Goal: Task Accomplishment & Management: Manage account settings

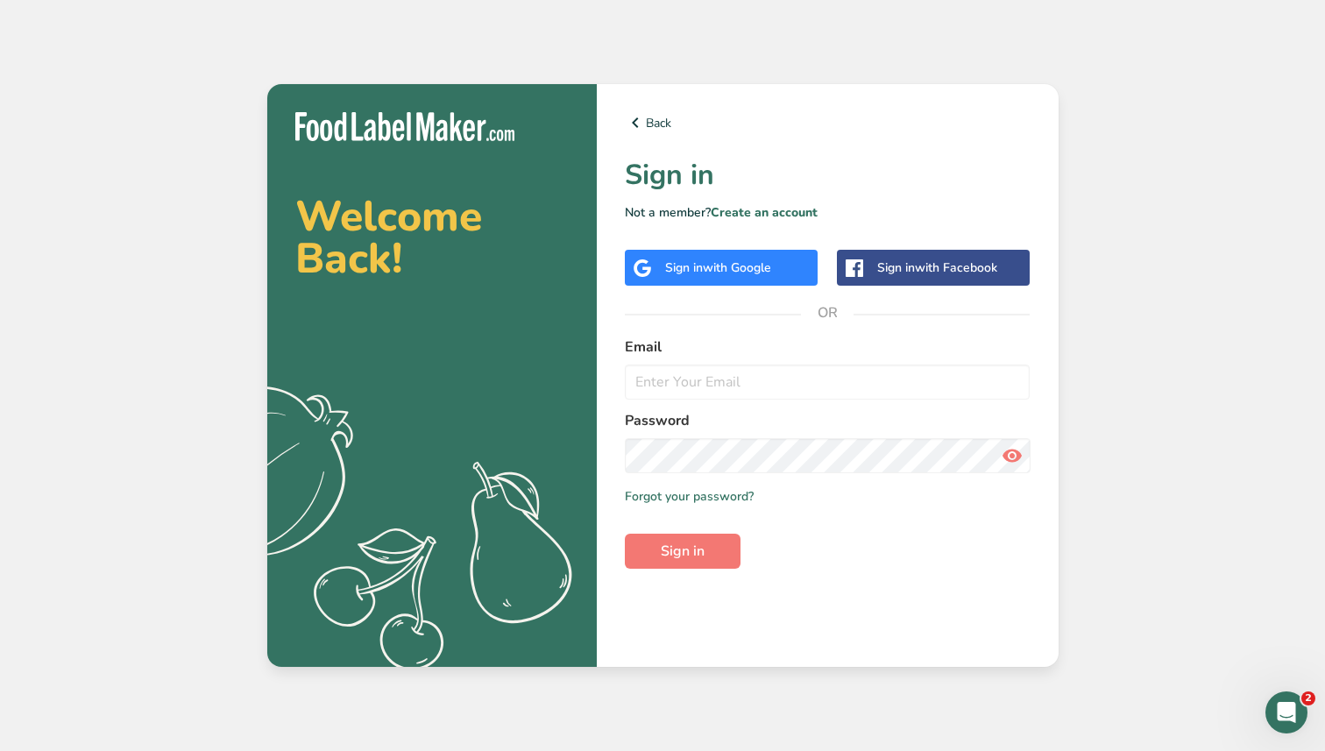
click at [737, 281] on div "Sign in with Google" at bounding box center [721, 268] width 193 height 36
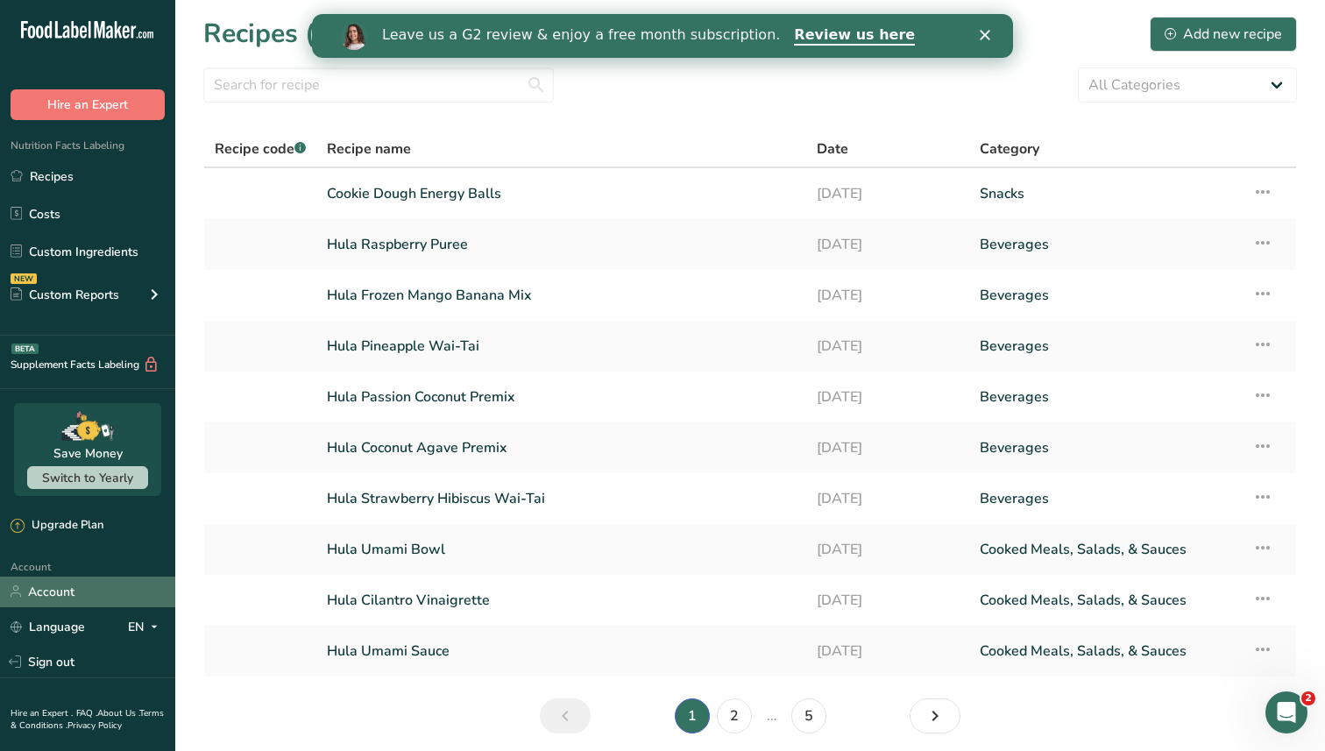
click at [97, 590] on link "Account" at bounding box center [87, 592] width 175 height 31
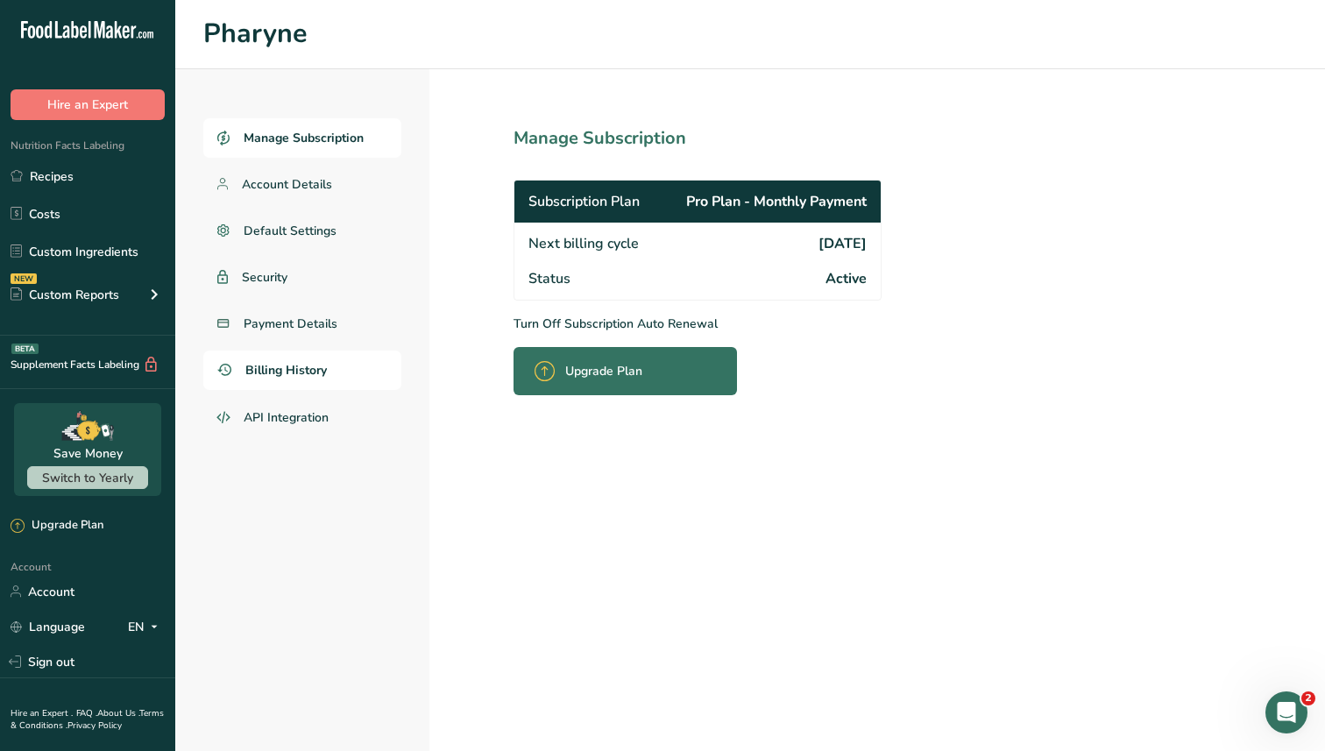
click at [282, 361] on span "Billing History" at bounding box center [286, 370] width 82 height 18
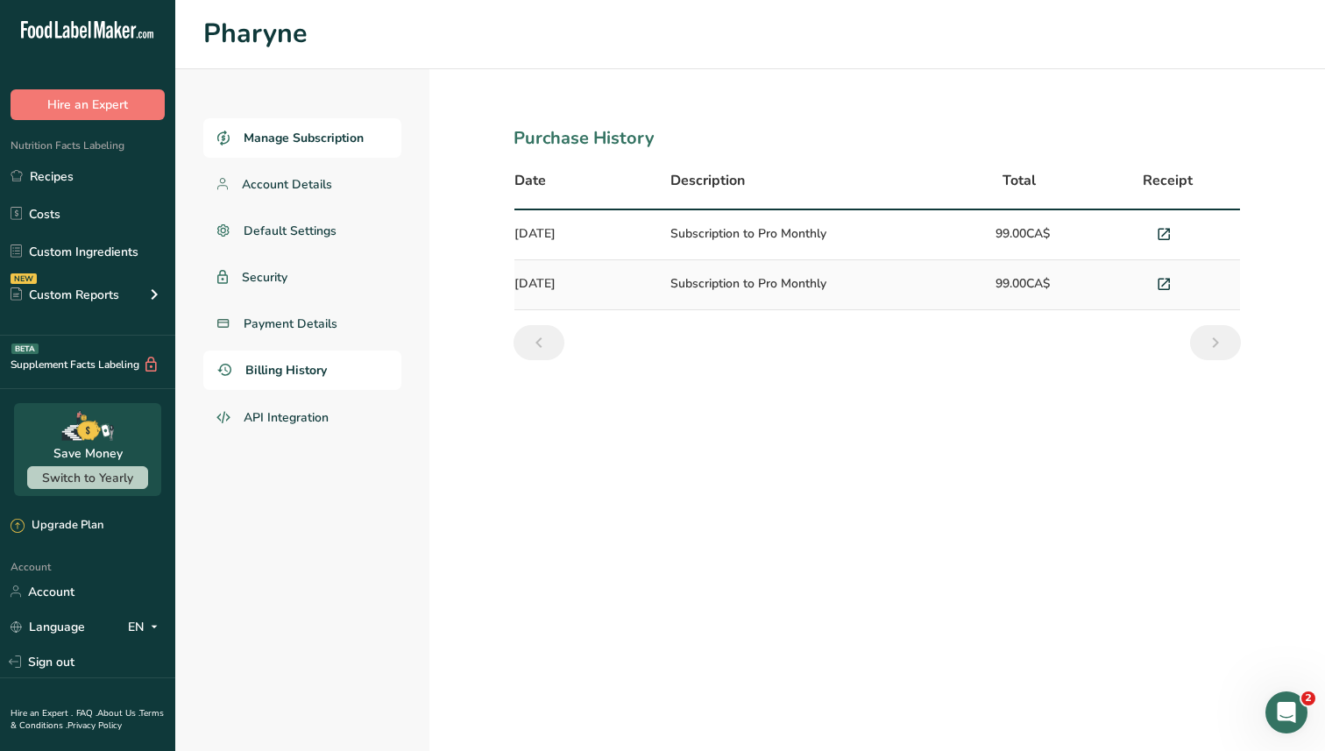
click at [254, 141] on span "Manage Subscription" at bounding box center [304, 138] width 120 height 18
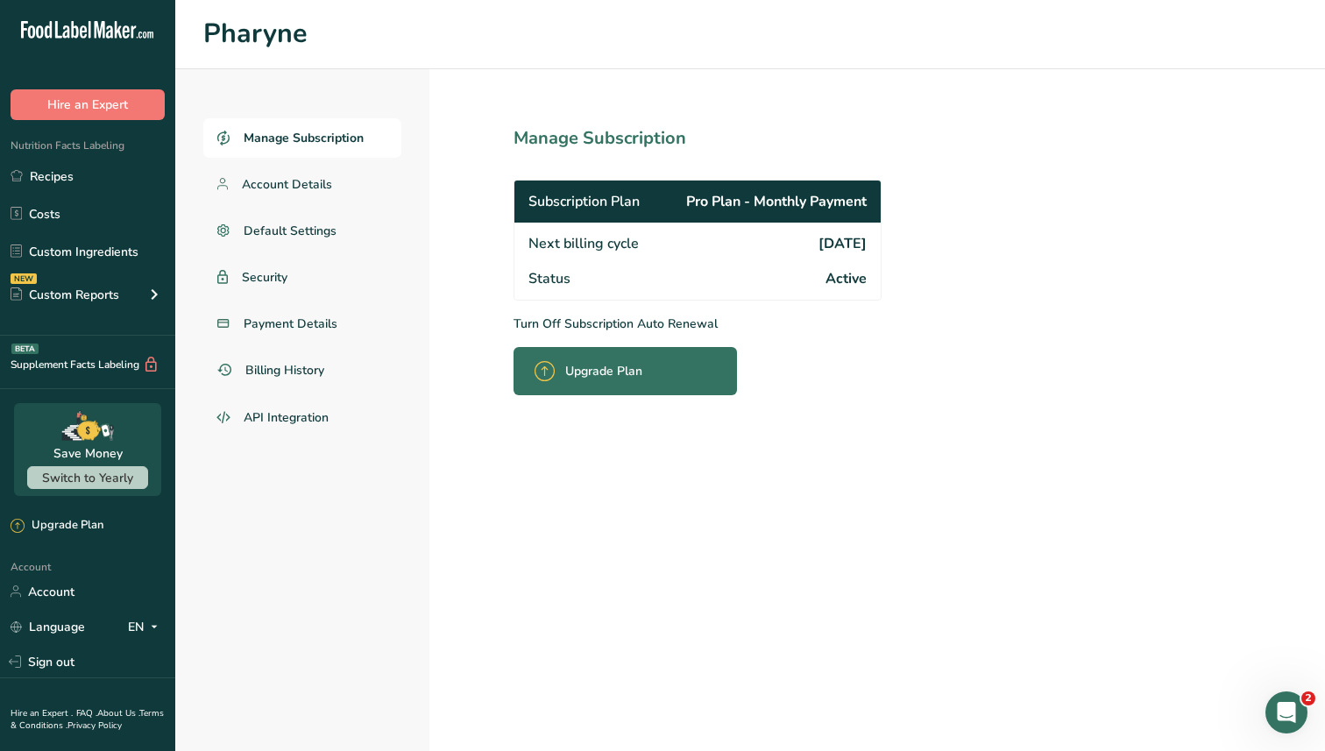
click at [643, 318] on p "Turn Off Subscription Auto Renewal" at bounding box center [736, 324] width 445 height 18
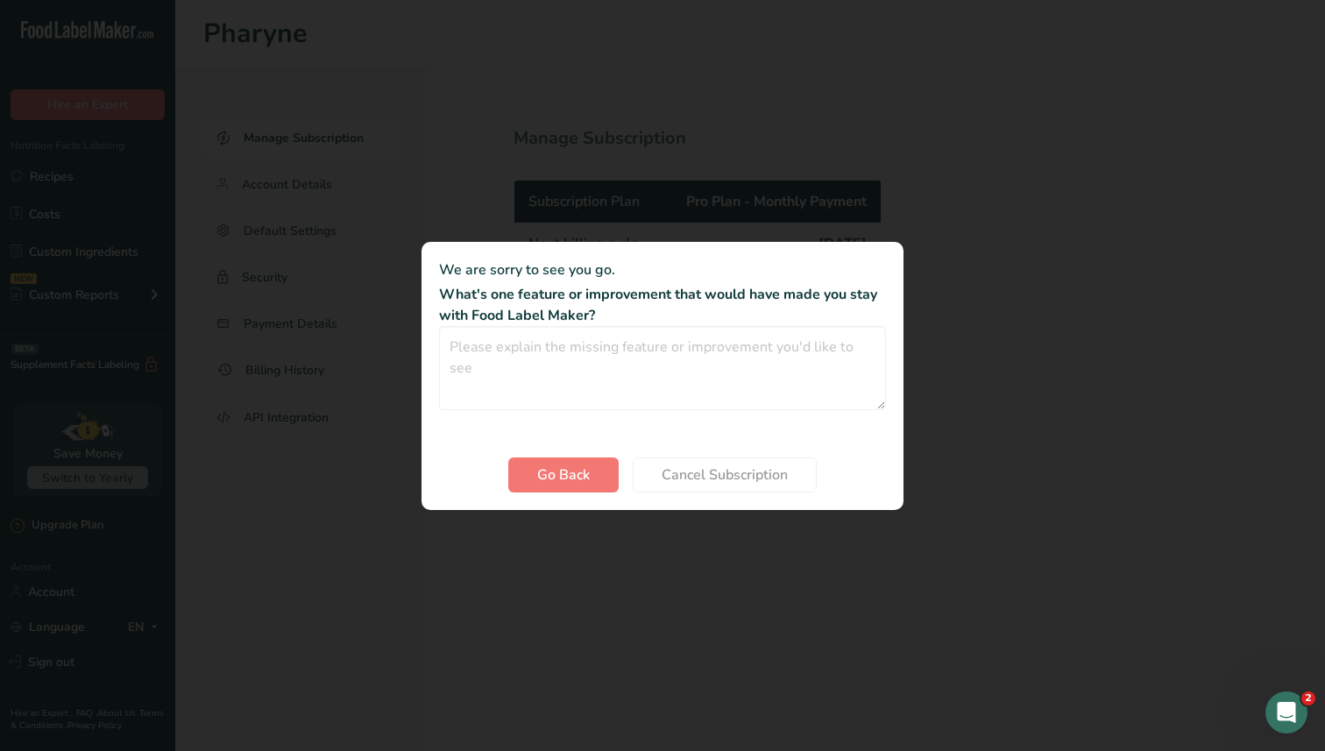
click at [1050, 434] on div "Cancel subscription modal" at bounding box center [662, 375] width 1325 height 751
click at [565, 474] on span "Go Back" at bounding box center [563, 474] width 53 height 21
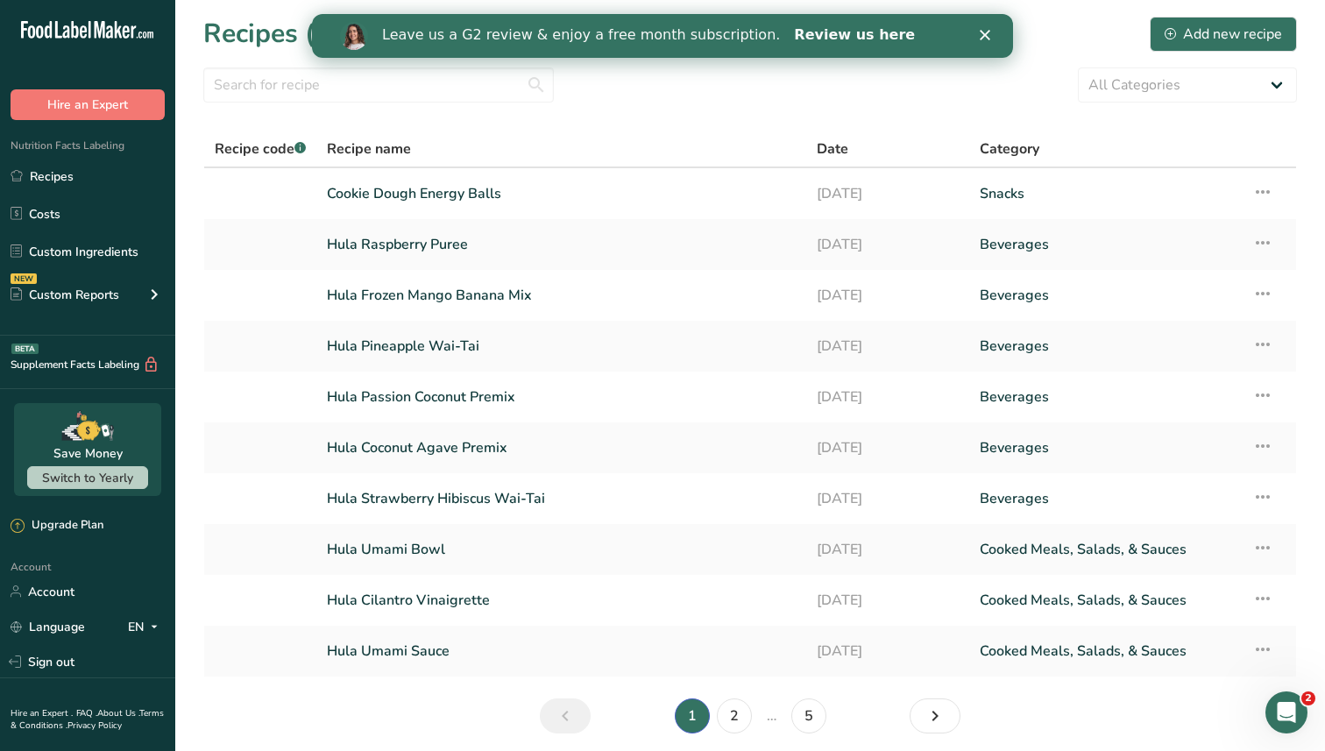
click at [794, 39] on link "Review us here" at bounding box center [854, 35] width 121 height 19
